Goal: Book appointment/travel/reservation

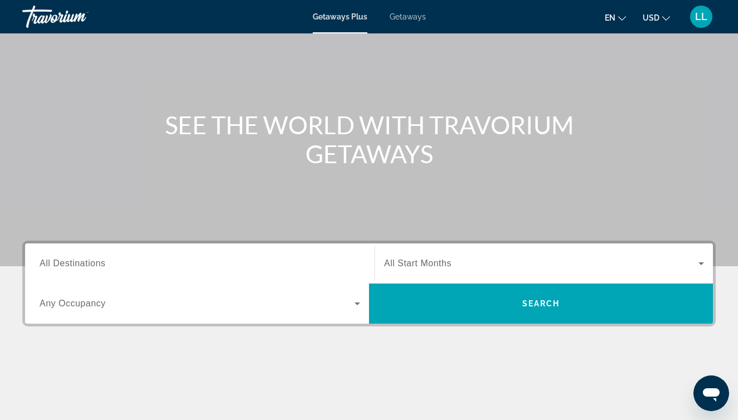
click at [118, 300] on span "Search widget" at bounding box center [197, 303] width 315 height 13
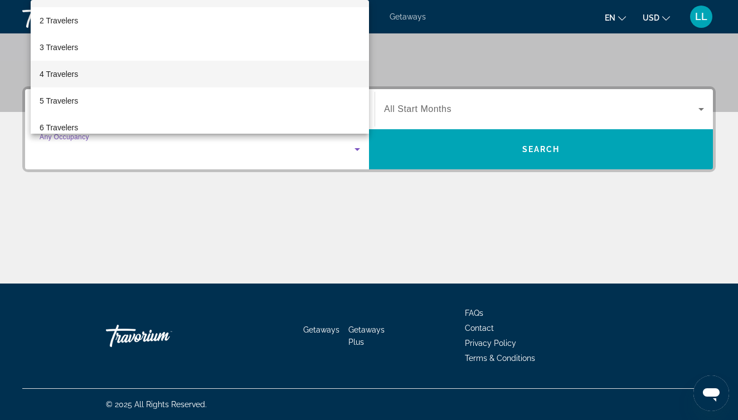
scroll to position [27, 0]
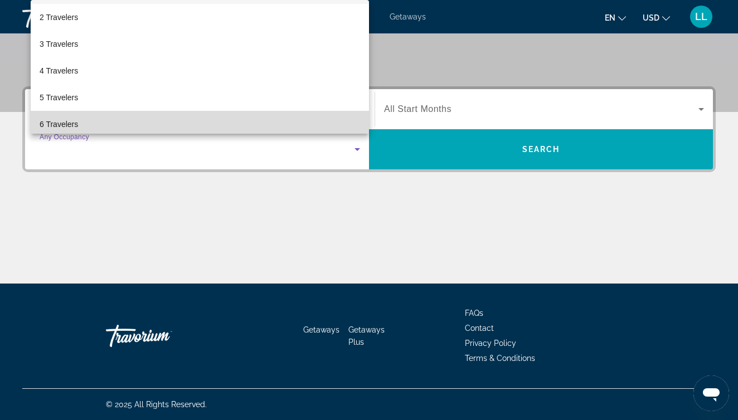
click at [179, 120] on mat-option "6 Travelers" at bounding box center [200, 124] width 338 height 27
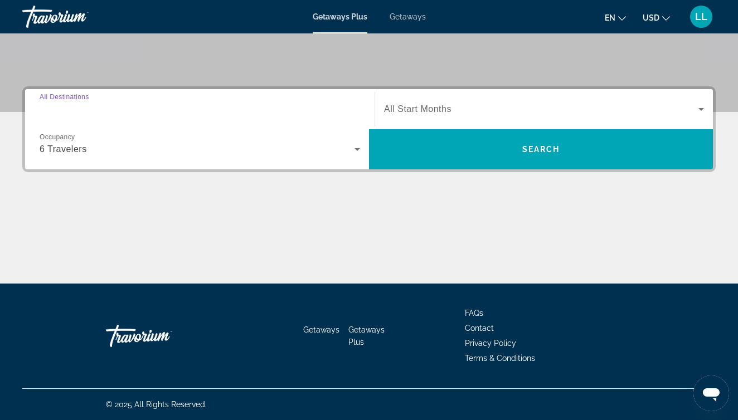
click at [255, 104] on input "Destination All Destinations" at bounding box center [200, 109] width 321 height 13
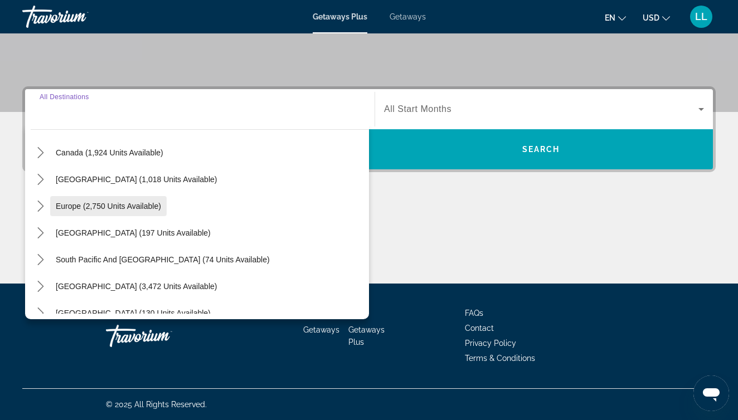
scroll to position [90, 0]
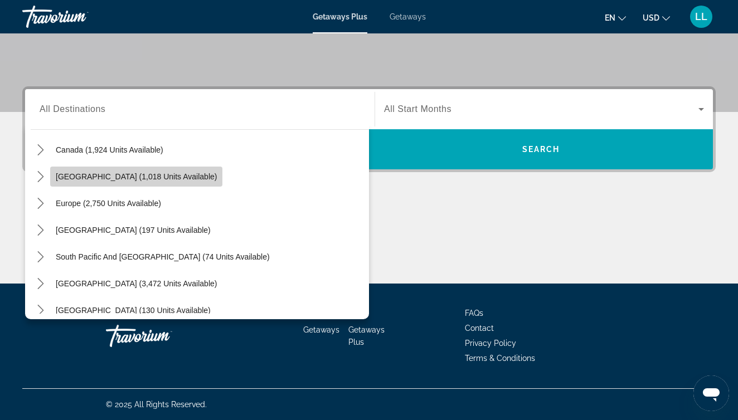
click at [148, 177] on span "[GEOGRAPHIC_DATA] (1,018 units available)" at bounding box center [136, 176] width 161 height 9
type input "**********"
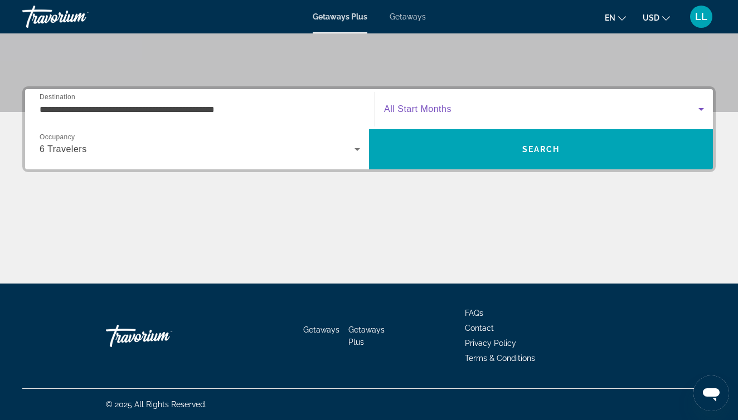
click at [486, 113] on span "Search widget" at bounding box center [541, 109] width 314 height 13
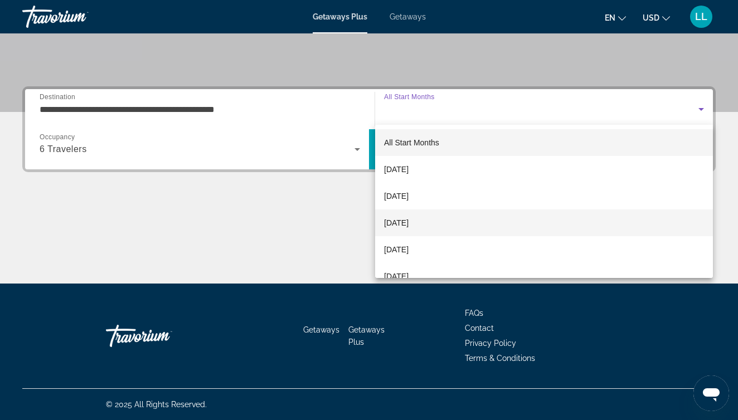
click at [409, 222] on span "[DATE]" at bounding box center [396, 222] width 25 height 13
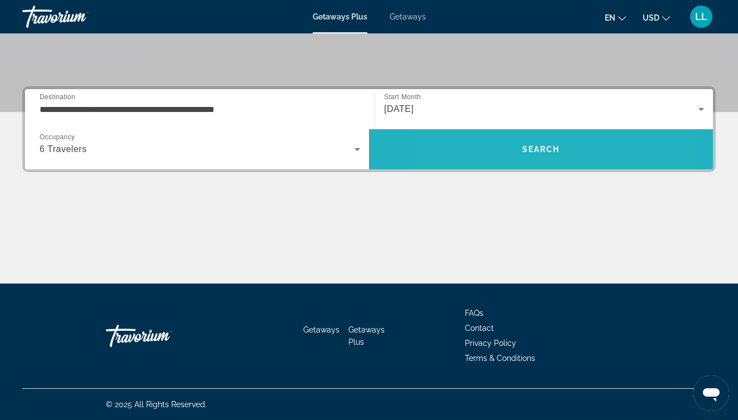
click at [493, 152] on span "Search" at bounding box center [541, 149] width 344 height 27
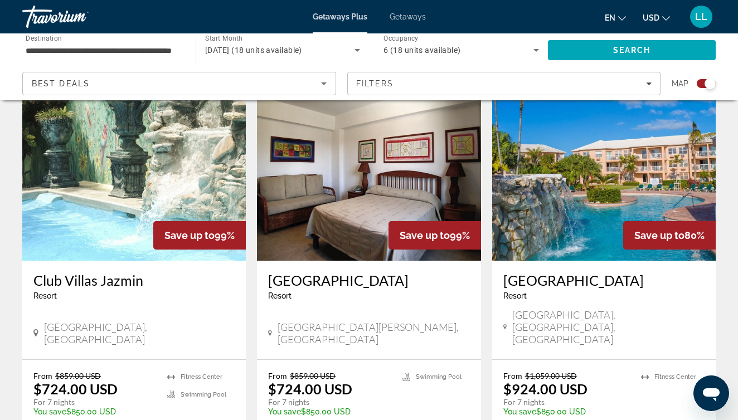
scroll to position [396, 0]
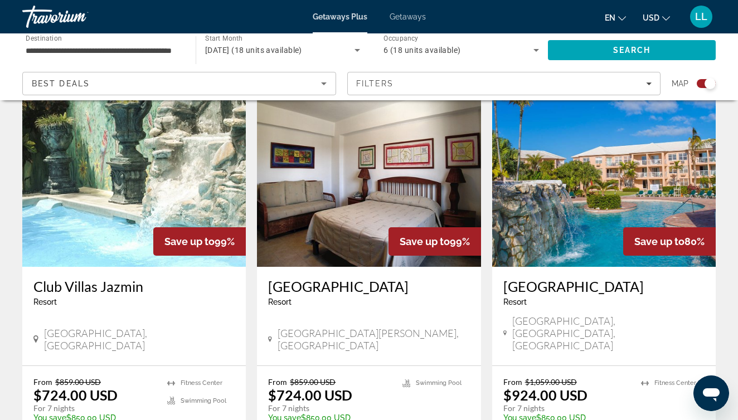
click at [167, 204] on img "Main content" at bounding box center [134, 178] width 224 height 178
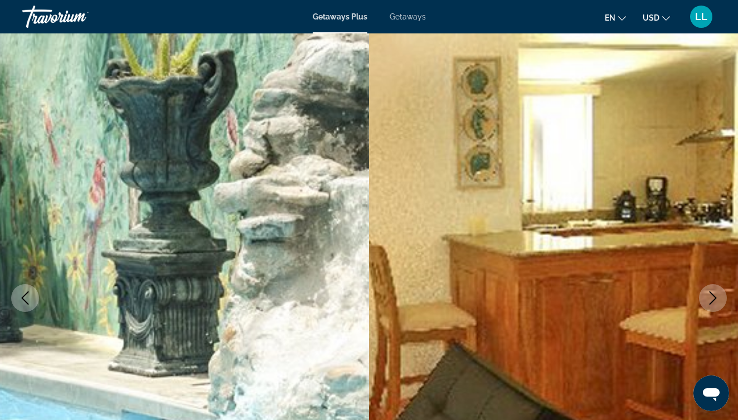
click at [715, 296] on icon "Next image" at bounding box center [712, 298] width 13 height 13
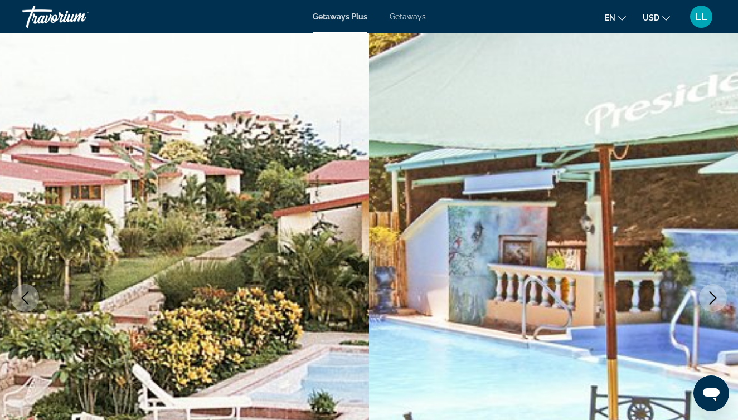
click at [714, 299] on icon "Next image" at bounding box center [712, 298] width 13 height 13
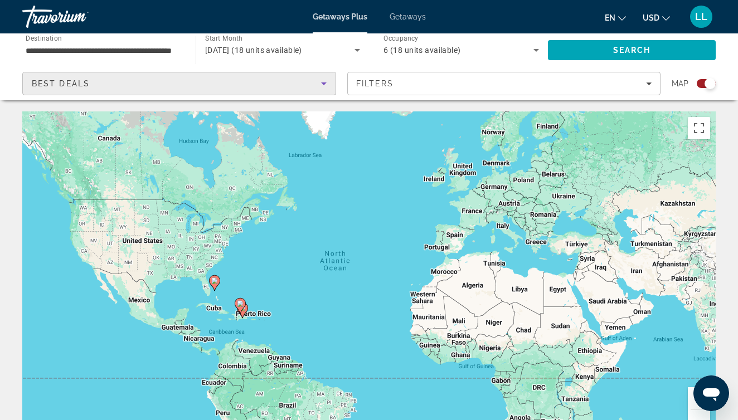
click at [324, 81] on icon "Sort by" at bounding box center [323, 83] width 13 height 13
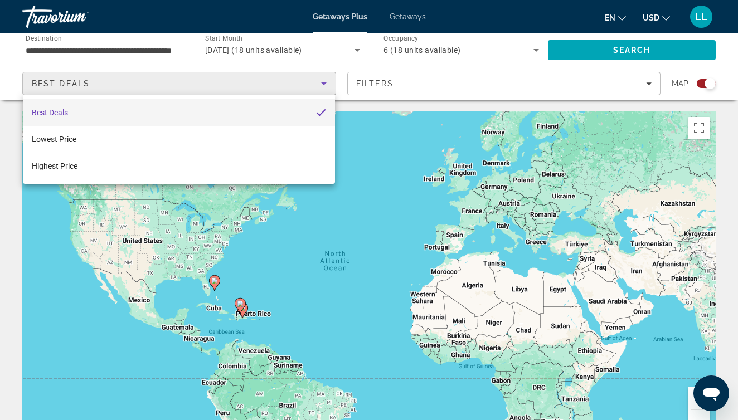
click at [324, 81] on div at bounding box center [369, 210] width 738 height 420
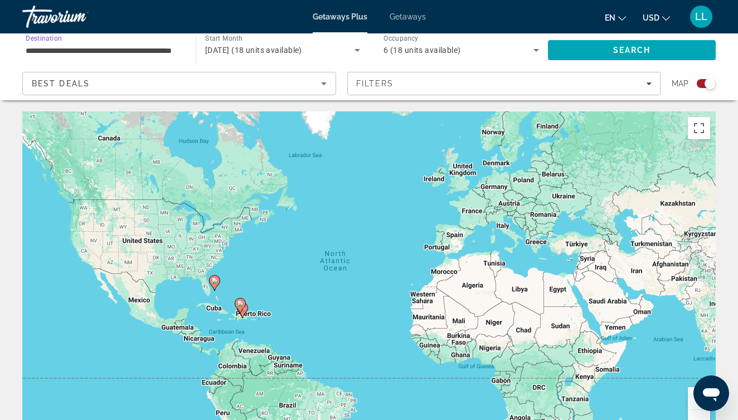
click at [162, 46] on input "**********" at bounding box center [104, 50] width 156 height 13
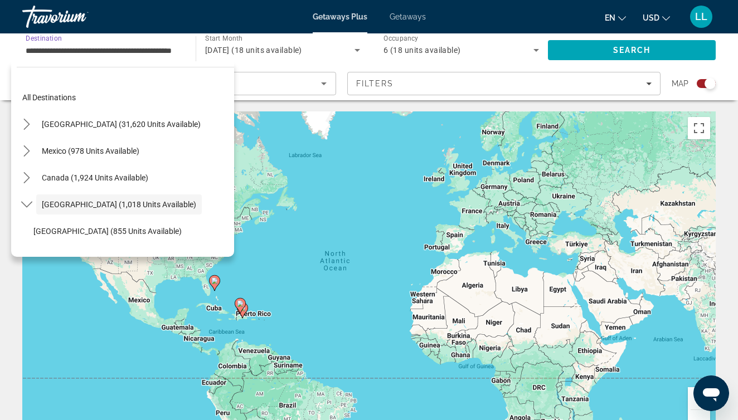
scroll to position [40, 0]
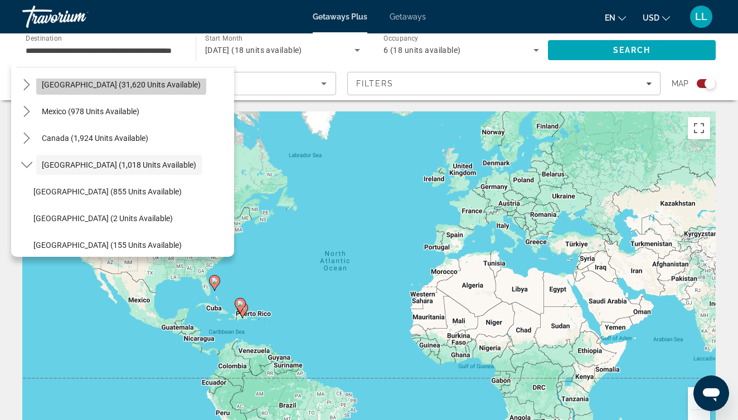
click at [147, 84] on span "[GEOGRAPHIC_DATA] (31,620 units available)" at bounding box center [121, 84] width 159 height 9
type input "**********"
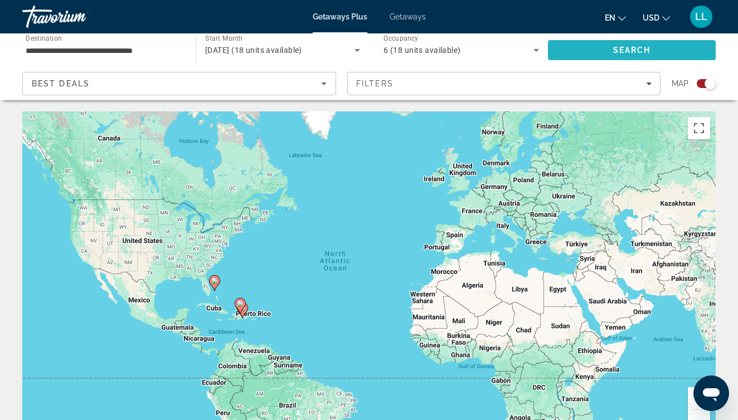
click at [632, 48] on span "Search" at bounding box center [632, 50] width 38 height 9
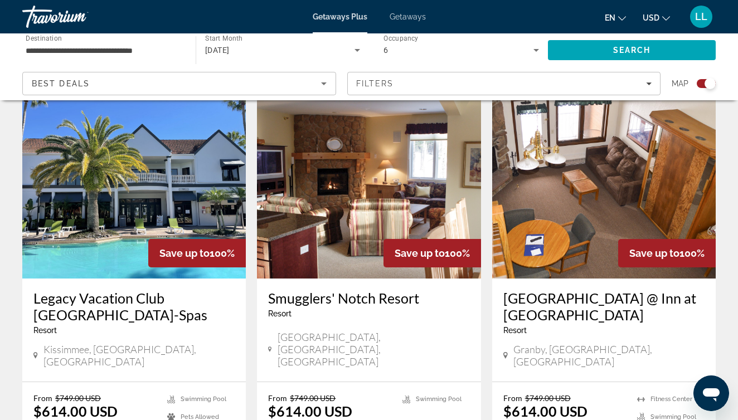
scroll to position [379, 0]
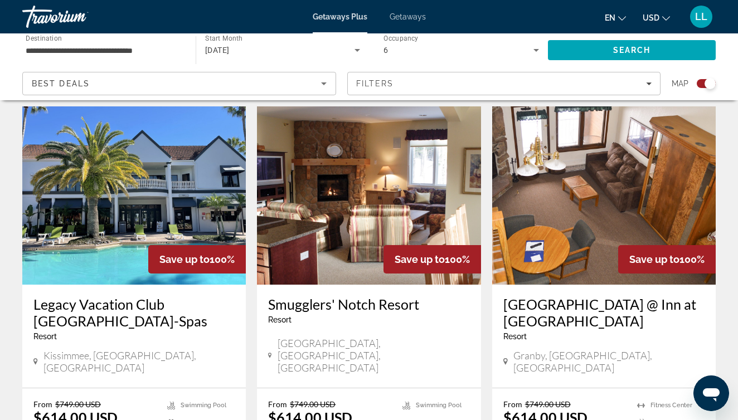
click at [179, 208] on img "Main content" at bounding box center [134, 195] width 224 height 178
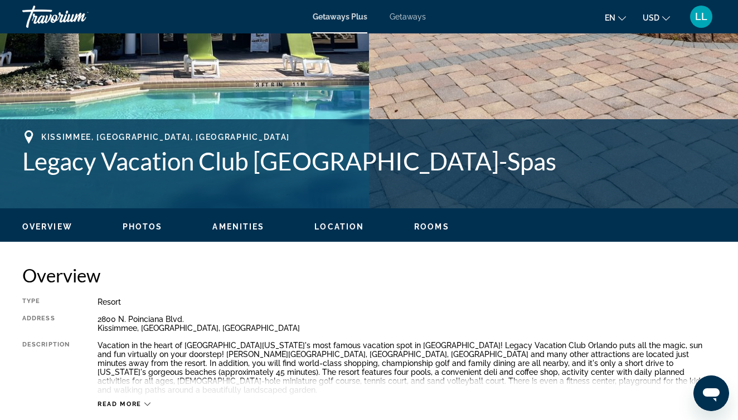
scroll to position [355, 0]
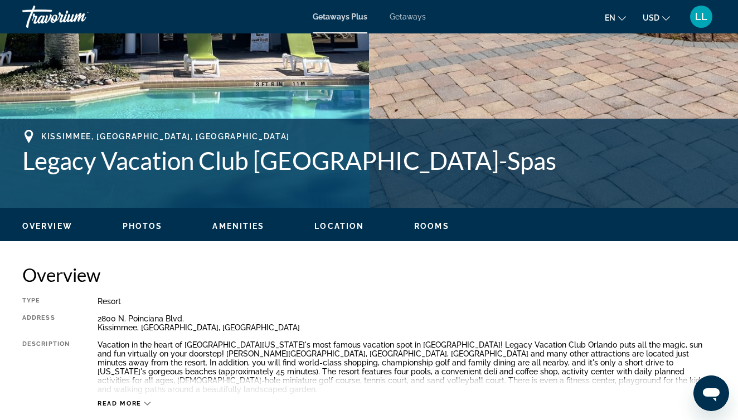
click at [437, 227] on span "Rooms" at bounding box center [431, 226] width 35 height 9
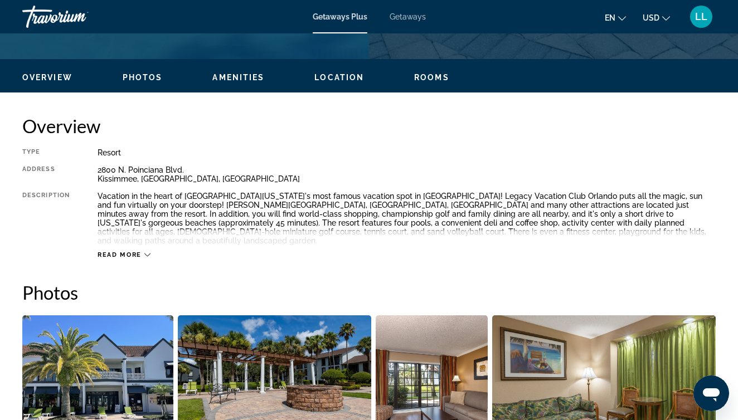
scroll to position [500, 0]
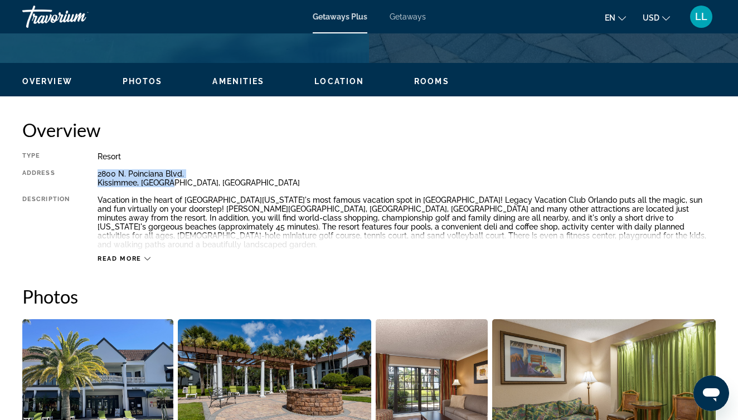
drag, startPoint x: 98, startPoint y: 175, endPoint x: 175, endPoint y: 180, distance: 77.1
click at [176, 180] on div "[STREET_ADDRESS] [GEOGRAPHIC_DATA], [GEOGRAPHIC_DATA], [GEOGRAPHIC_DATA]" at bounding box center [407, 178] width 618 height 18
copy div "[STREET_ADDRESS] [GEOGRAPHIC_DATA], [GEOGRAPHIC_DATA], [GEOGRAPHIC_DATA]"
click at [147, 256] on icon "Main content" at bounding box center [147, 259] width 6 height 6
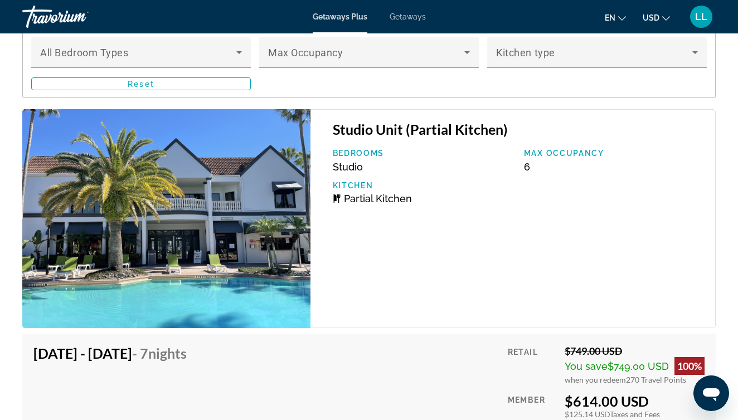
scroll to position [2425, 0]
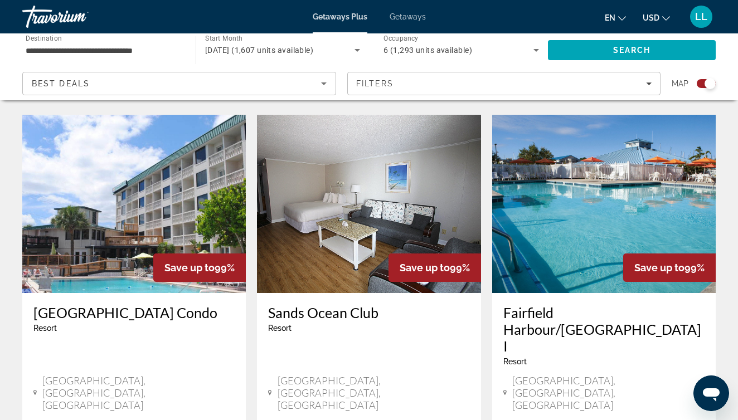
scroll to position [777, 0]
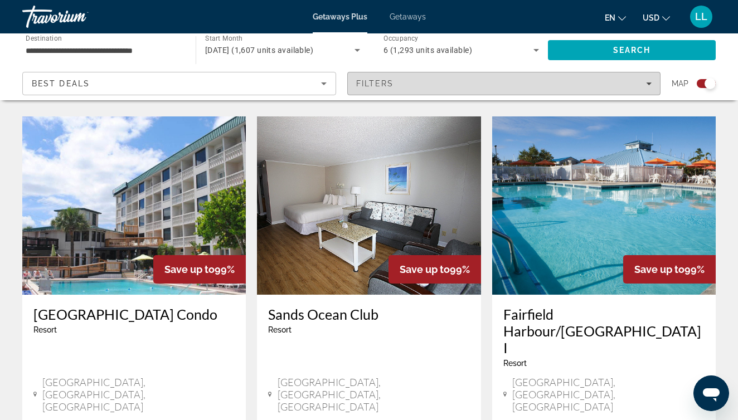
click at [632, 88] on div "Filters" at bounding box center [504, 83] width 296 height 9
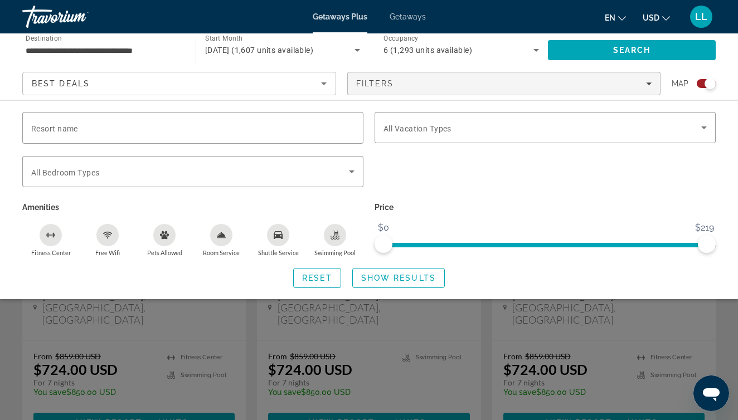
scroll to position [864, 0]
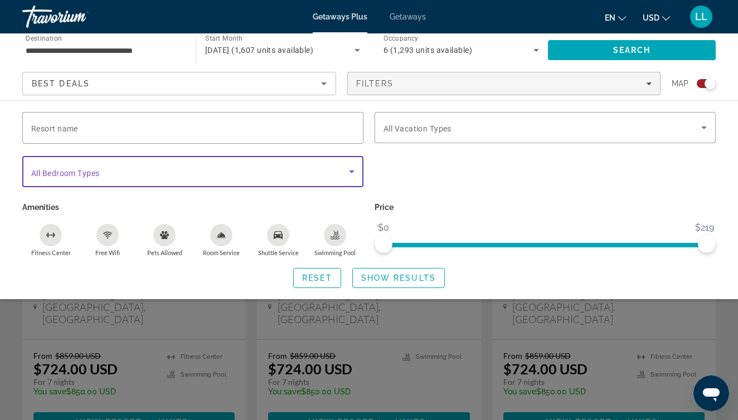
click at [352, 171] on icon "Search widget" at bounding box center [352, 172] width 6 height 3
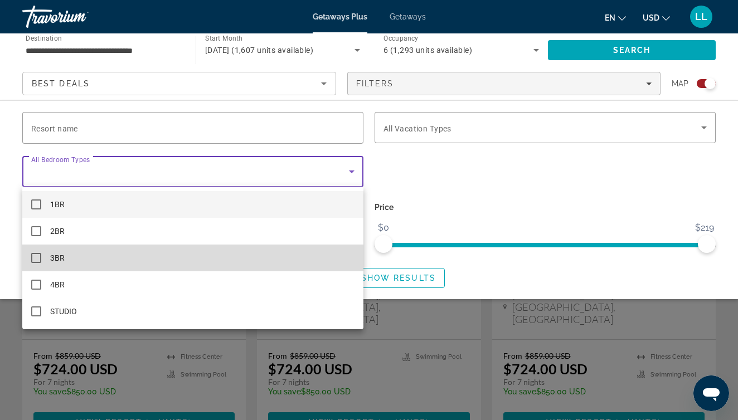
click at [37, 259] on mat-pseudo-checkbox at bounding box center [36, 258] width 10 height 10
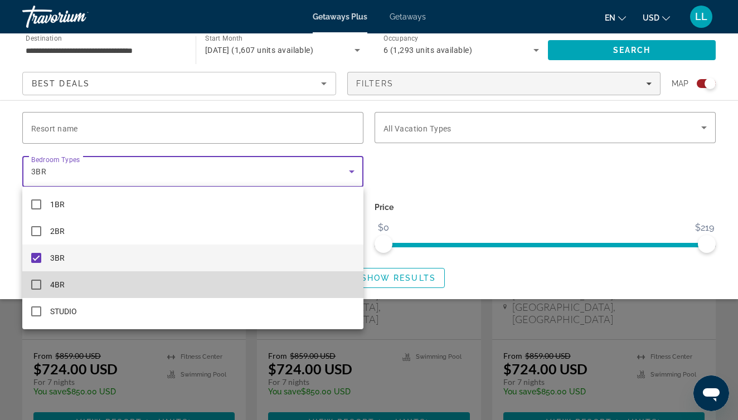
click at [39, 280] on mat-pseudo-checkbox at bounding box center [36, 285] width 10 height 10
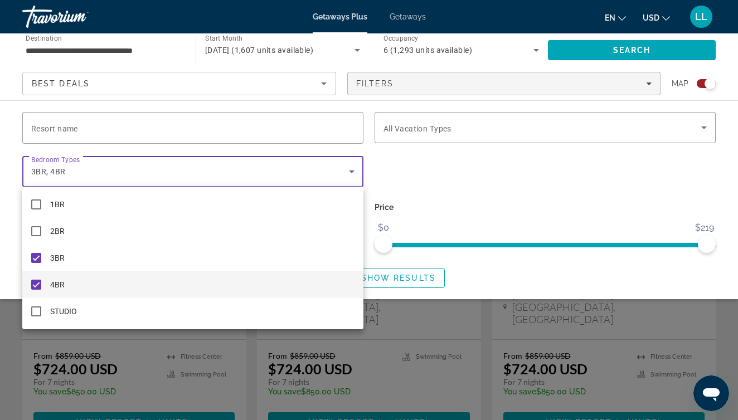
click at [506, 210] on div at bounding box center [369, 210] width 738 height 420
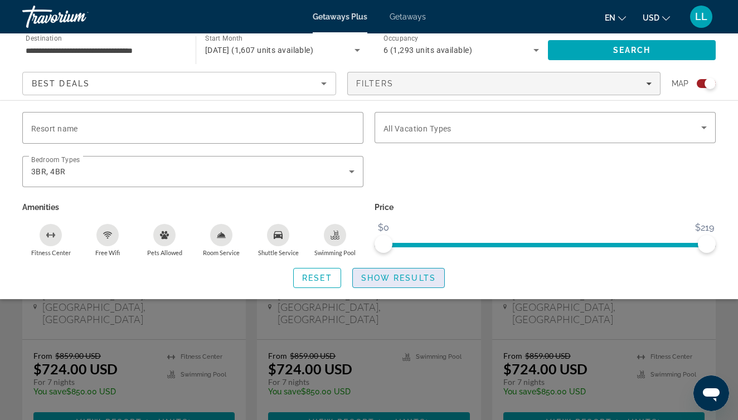
click at [410, 277] on span "Show Results" at bounding box center [398, 278] width 75 height 9
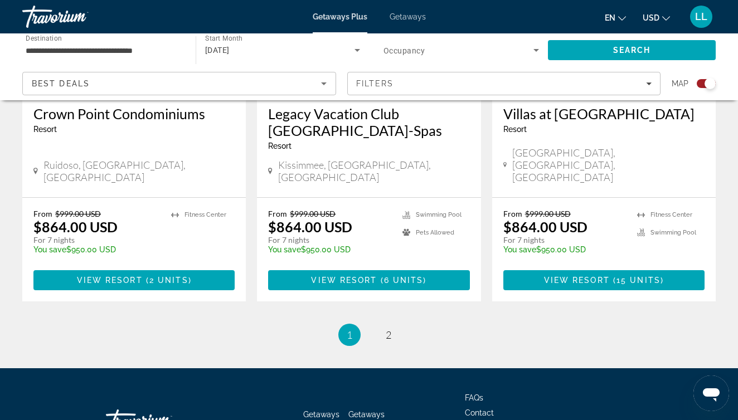
scroll to position [1830, 0]
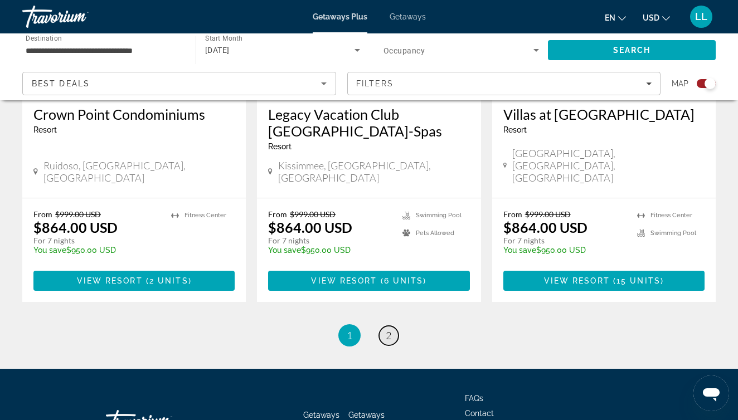
click at [386, 329] on span "2" at bounding box center [389, 335] width 6 height 12
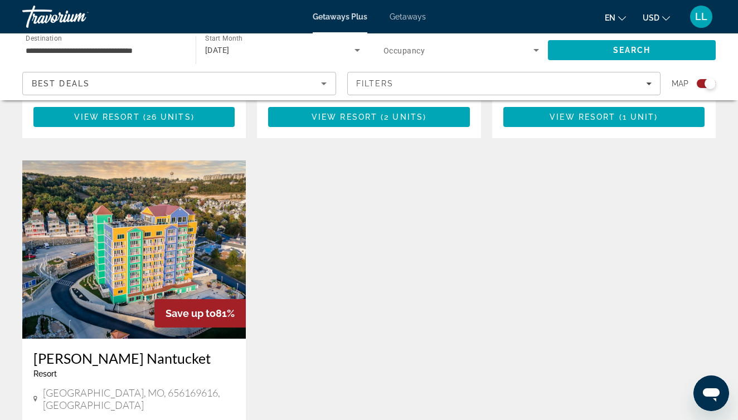
scroll to position [1190, 0]
